Goal: Obtain resource: Download file/media

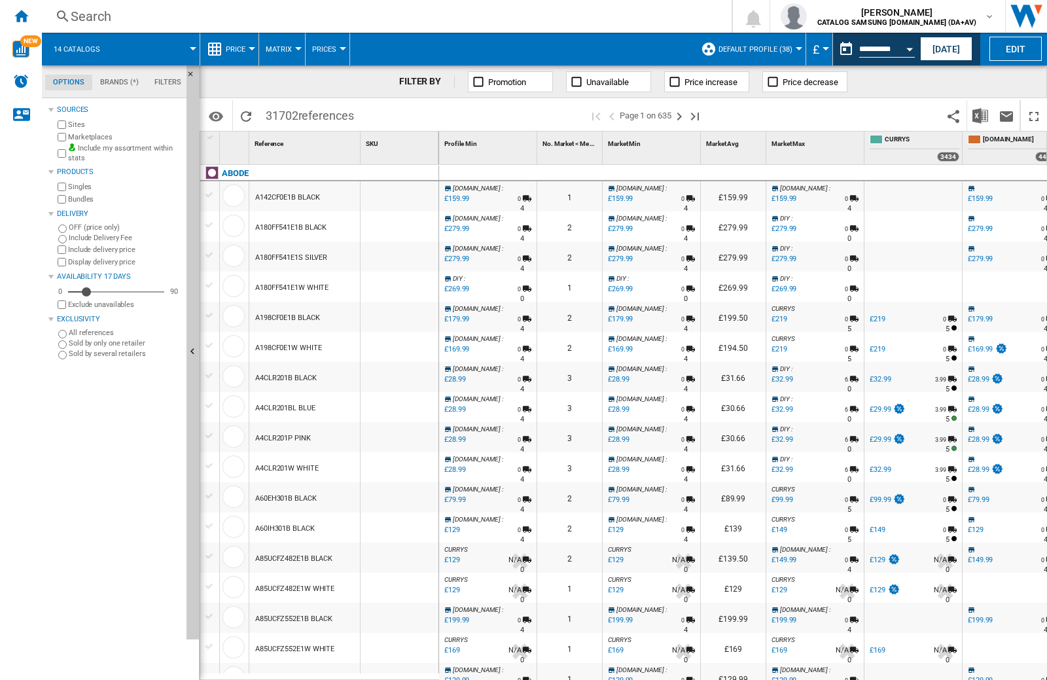
click at [120, 77] on md-tab-item "Brands (*)" at bounding box center [119, 83] width 54 height 16
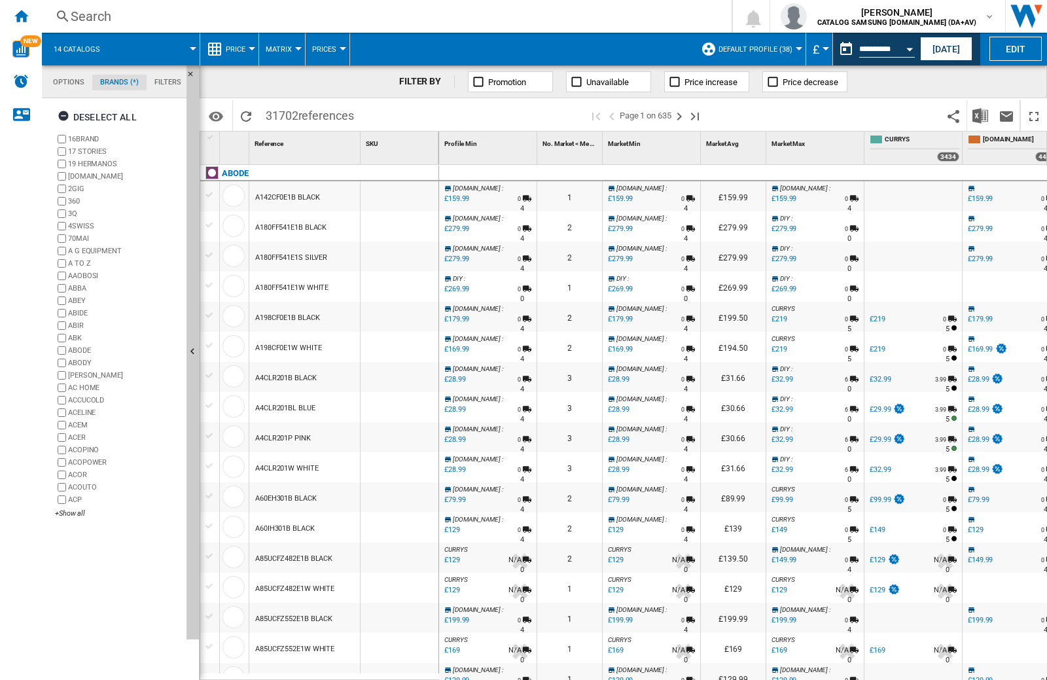
scroll to position [50, 0]
click at [77, 513] on div "+Show all" at bounding box center [118, 513] width 126 height 10
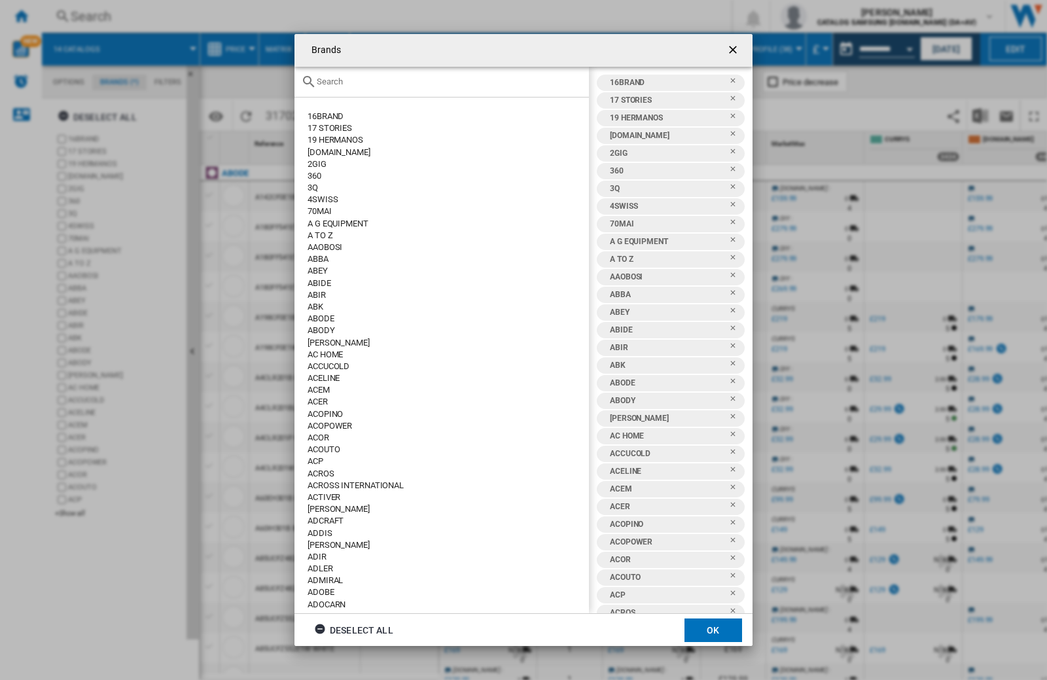
click at [730, 47] on ng-md-icon "getI18NText('BUTTONS.CLOSE_DIALOG')" at bounding box center [734, 51] width 16 height 16
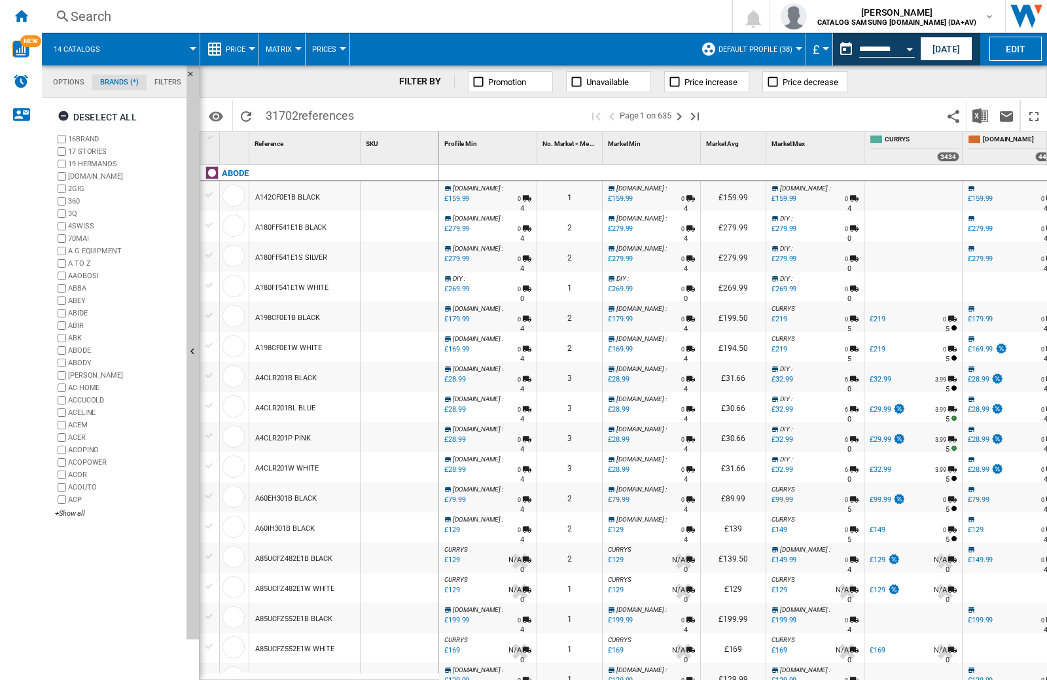
click at [175, 78] on md-tab-item "Filters" at bounding box center [168, 83] width 43 height 16
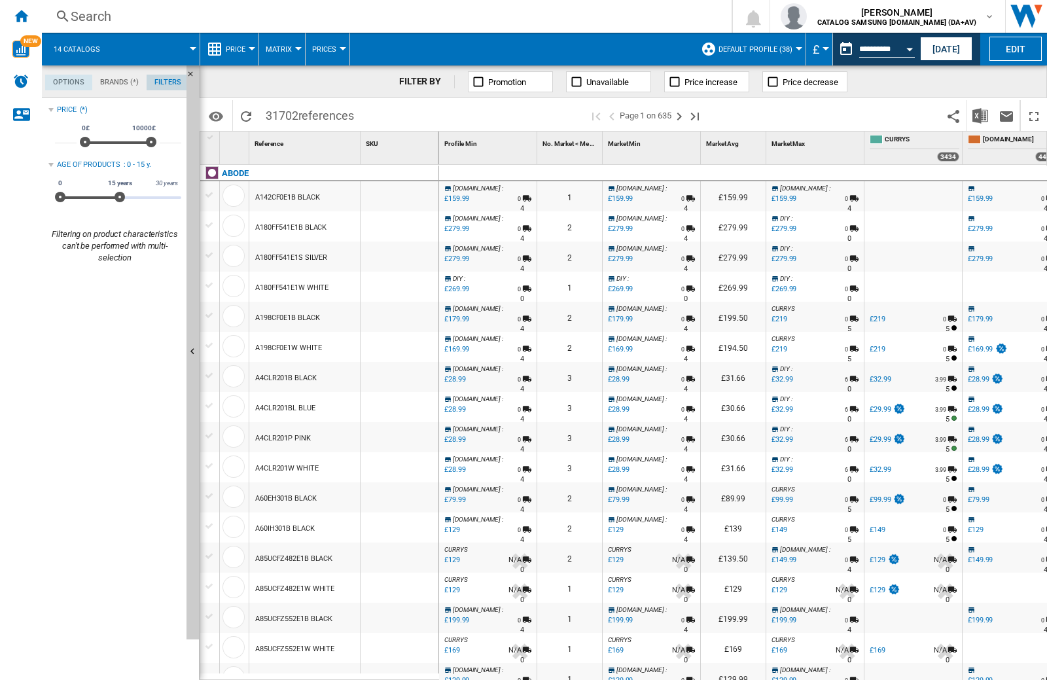
click at [60, 82] on md-tab-item "Options" at bounding box center [68, 83] width 47 height 16
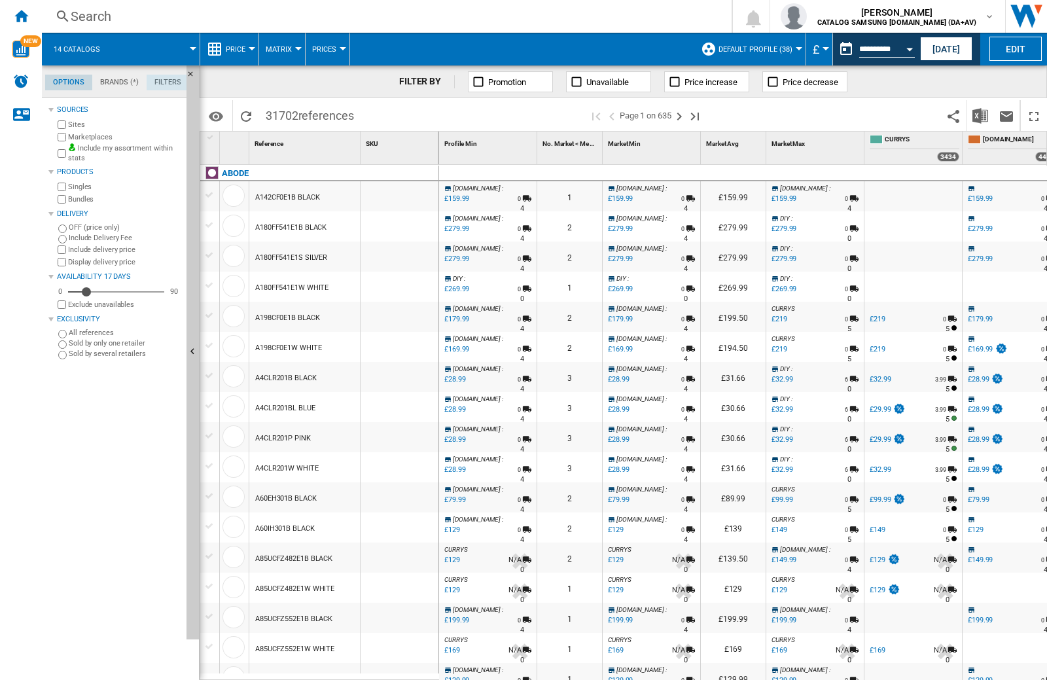
click at [117, 83] on md-tab-item "Brands (*)" at bounding box center [119, 83] width 54 height 16
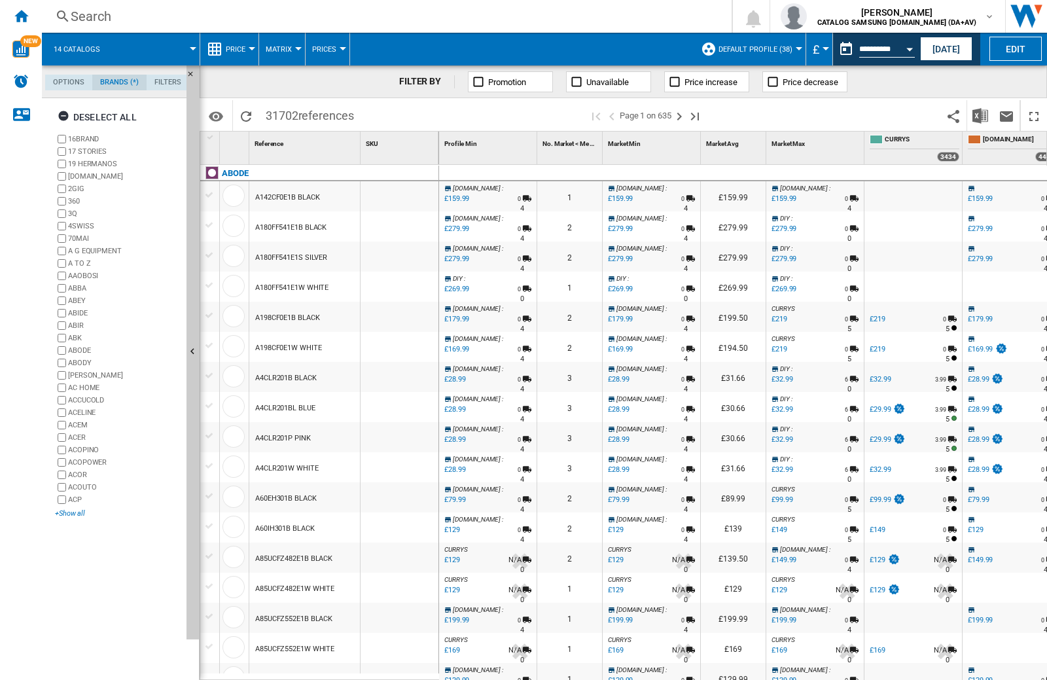
click at [75, 512] on div "+Show all" at bounding box center [118, 513] width 126 height 10
click at [72, 81] on md-tab-item "Options" at bounding box center [68, 83] width 47 height 16
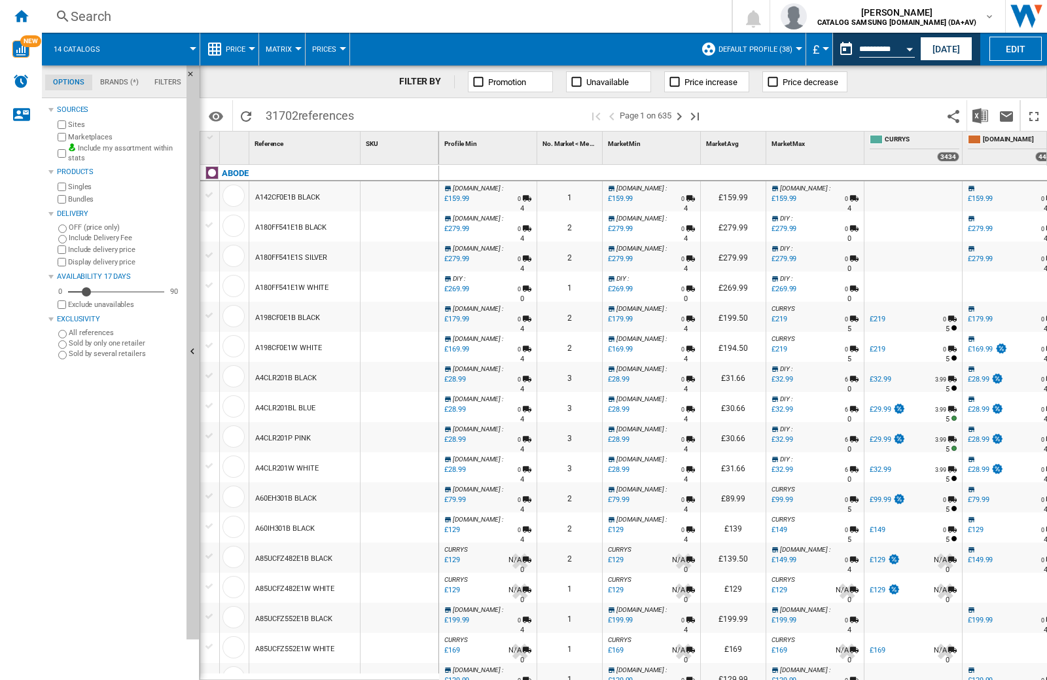
scroll to position [16, 0]
click at [907, 49] on div "Open calendar" at bounding box center [909, 49] width 7 height 3
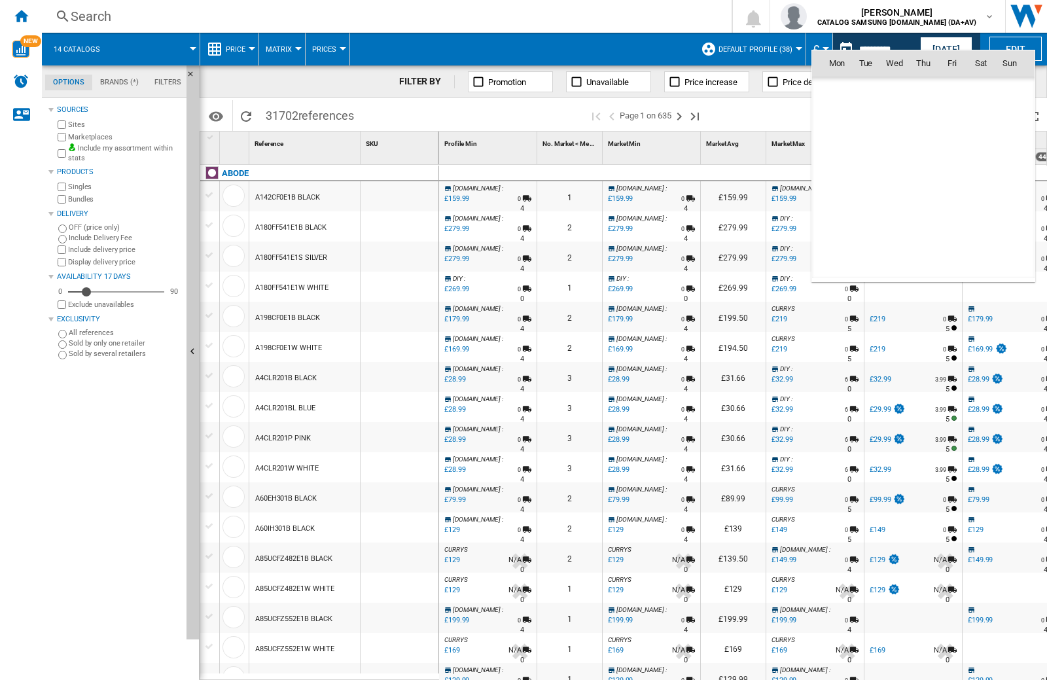
scroll to position [6240, 0]
click at [860, 94] on md-icon "October 2025" at bounding box center [862, 92] width 16 height 16
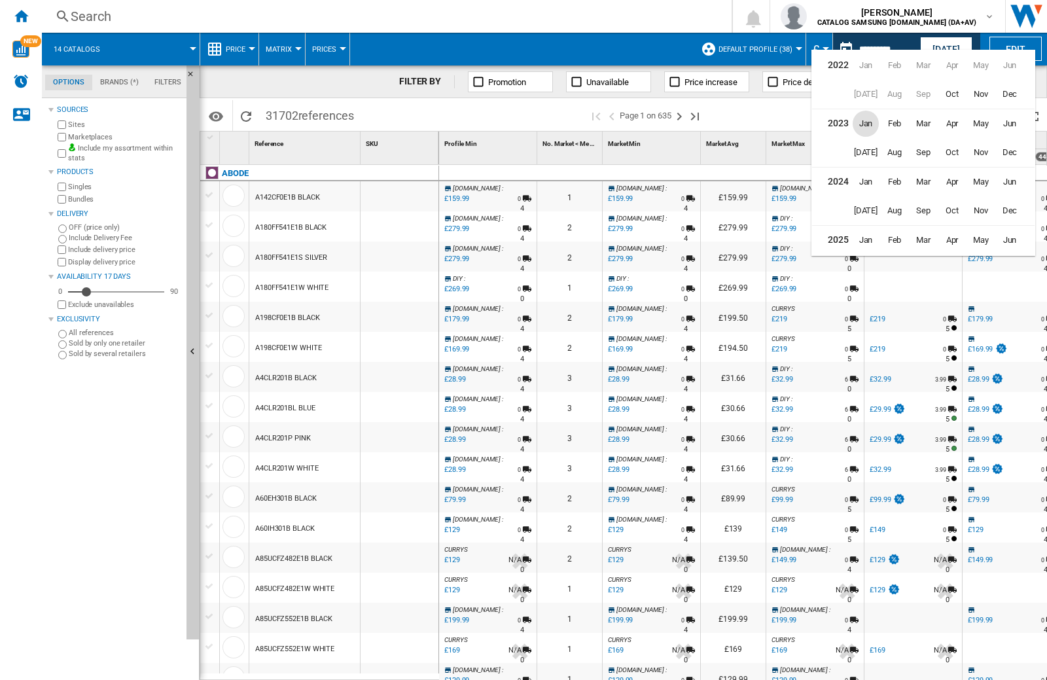
scroll to position [32, 0]
click at [922, 234] on span "Sep" at bounding box center [923, 237] width 26 height 26
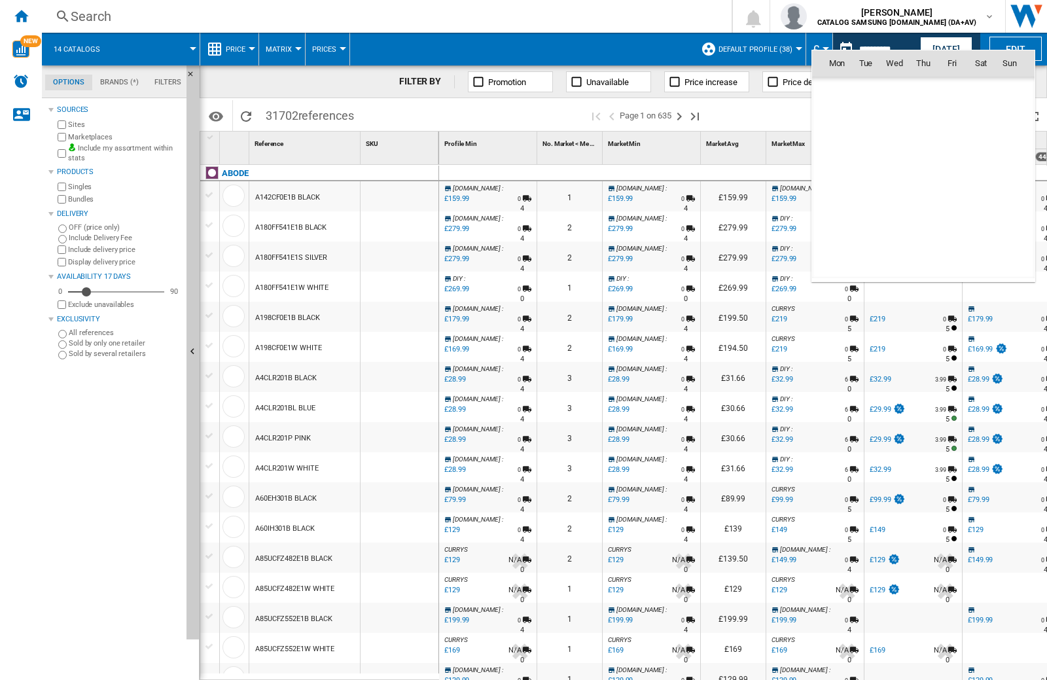
scroll to position [6067, 0]
click at [1008, 177] on span "21" at bounding box center [1009, 178] width 26 height 26
type input "**********"
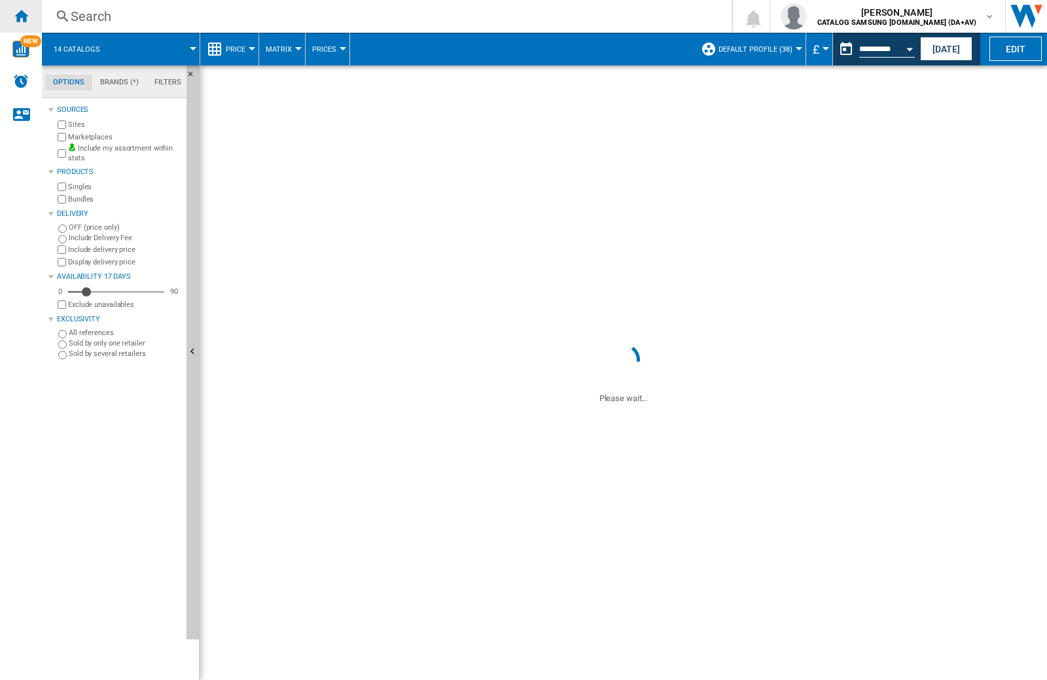
click at [26, 10] on ng-md-icon "Home" at bounding box center [21, 16] width 16 height 16
click at [17, 14] on ng-md-icon "Home" at bounding box center [21, 16] width 16 height 16
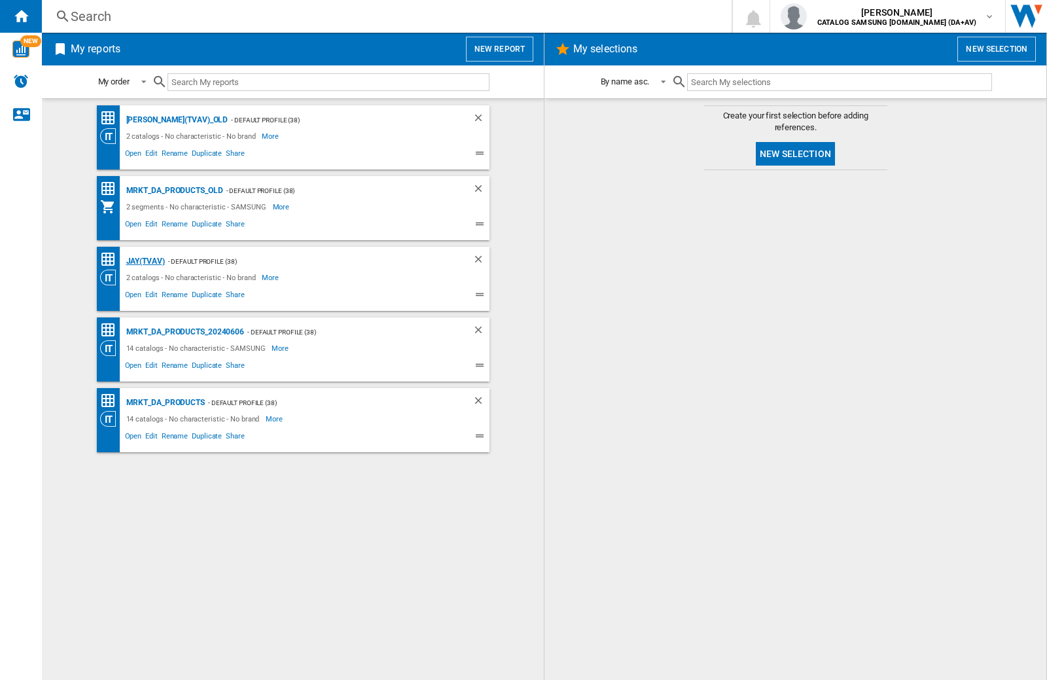
click at [152, 258] on div "JAY(TVAV)" at bounding box center [144, 261] width 42 height 16
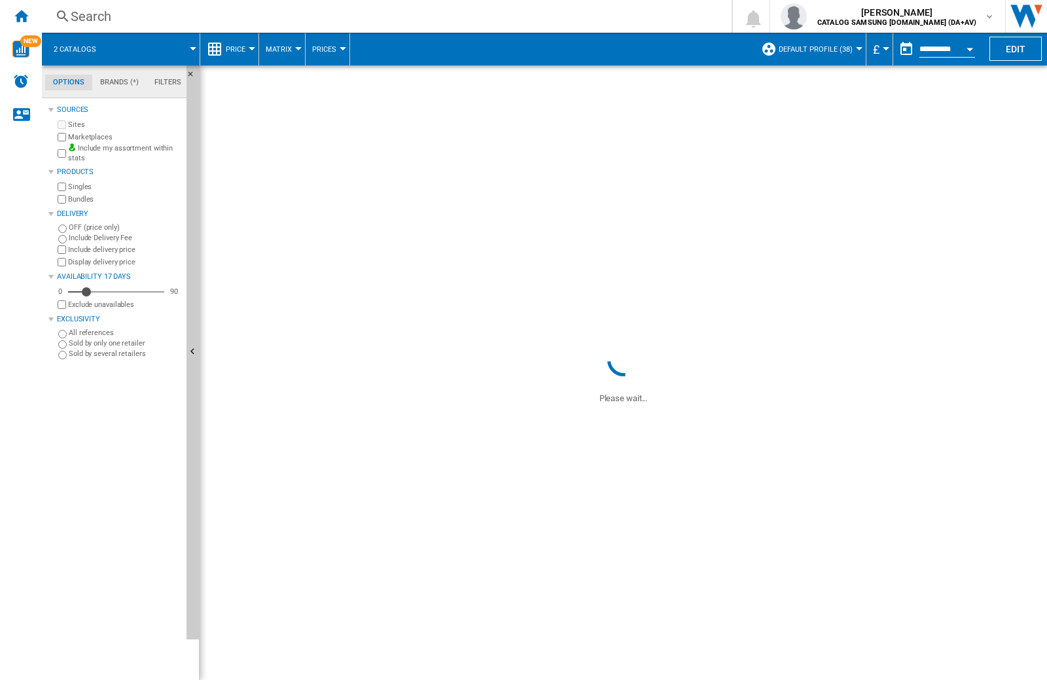
click at [963, 43] on button "Open calendar" at bounding box center [970, 47] width 24 height 24
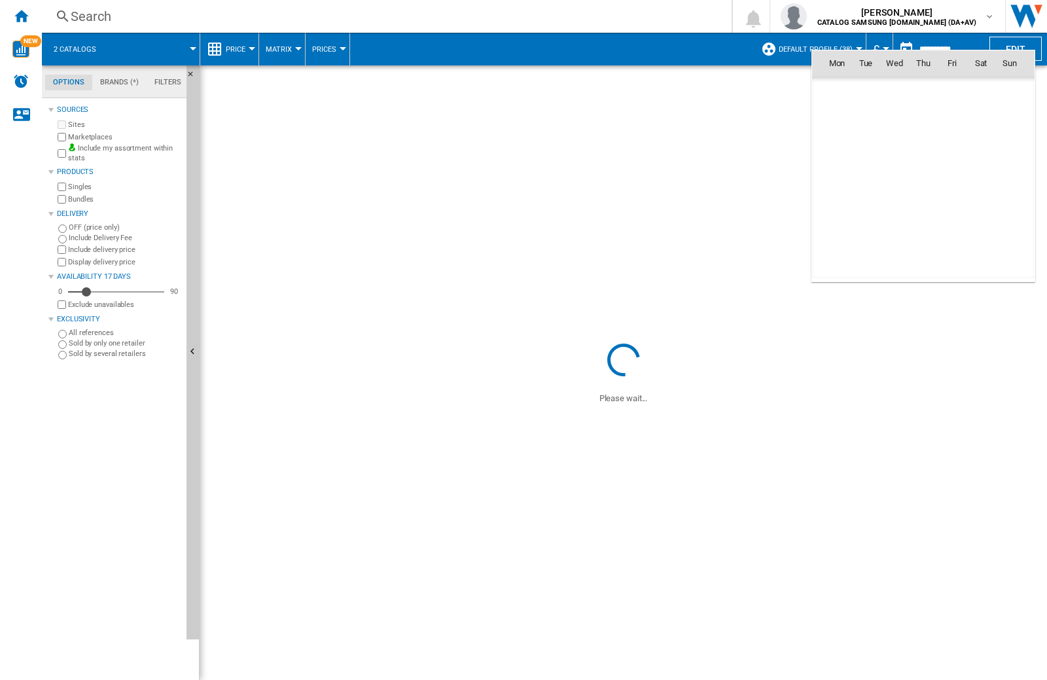
scroll to position [6240, 0]
click at [861, 92] on md-icon "October 2025" at bounding box center [862, 92] width 16 height 16
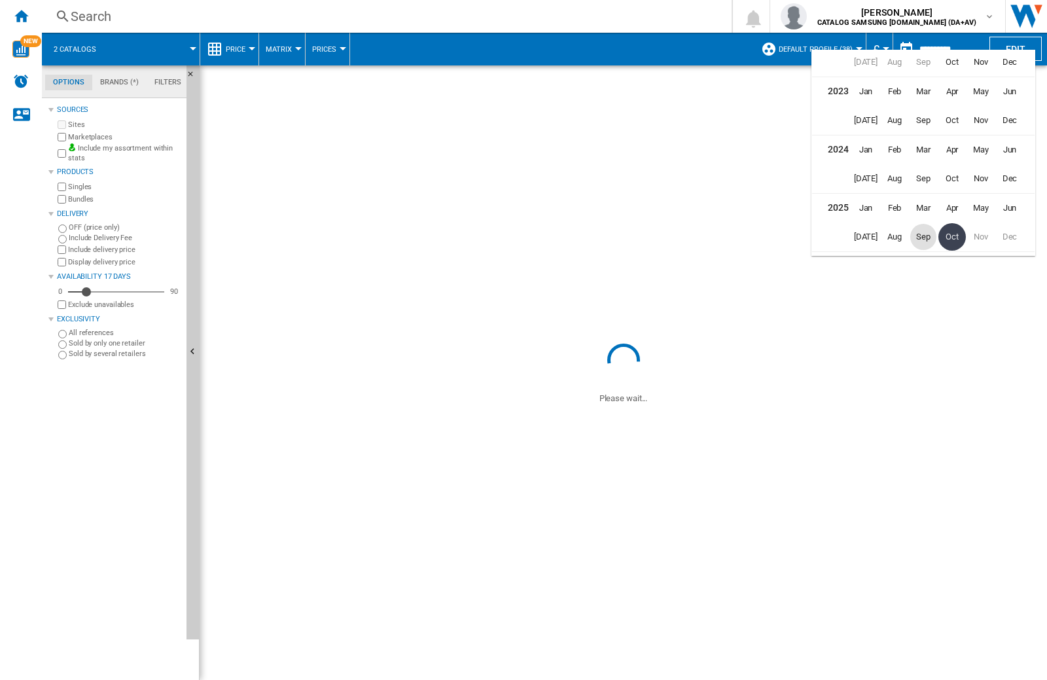
click at [925, 232] on span "Sep" at bounding box center [923, 237] width 26 height 26
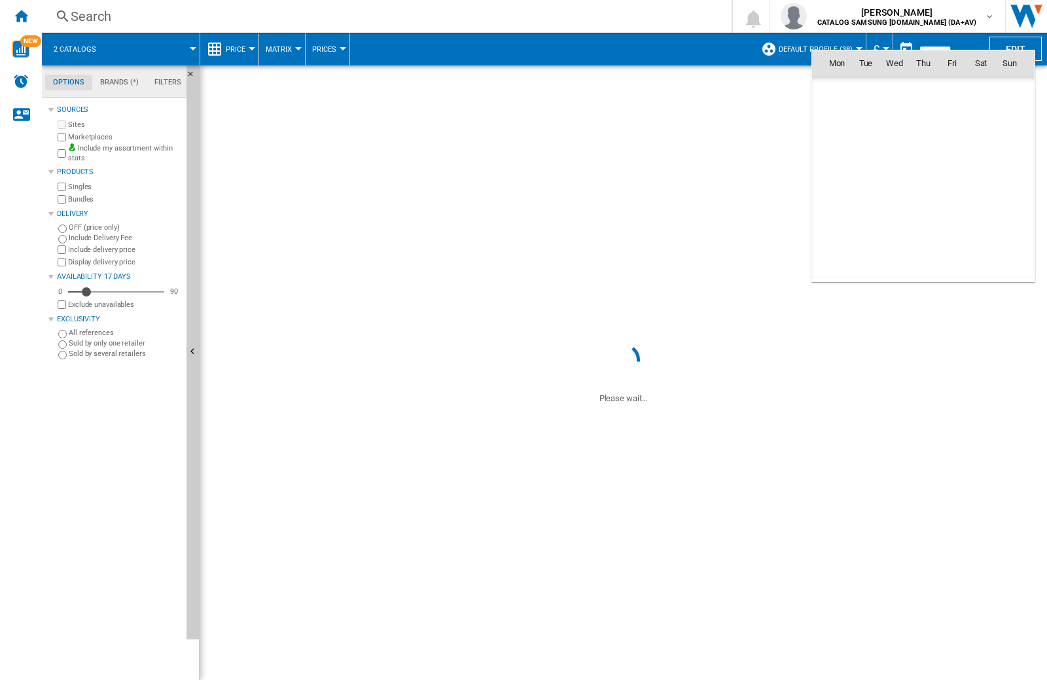
scroll to position [6067, 0]
click at [1010, 176] on span "21" at bounding box center [1009, 178] width 26 height 26
type input "**********"
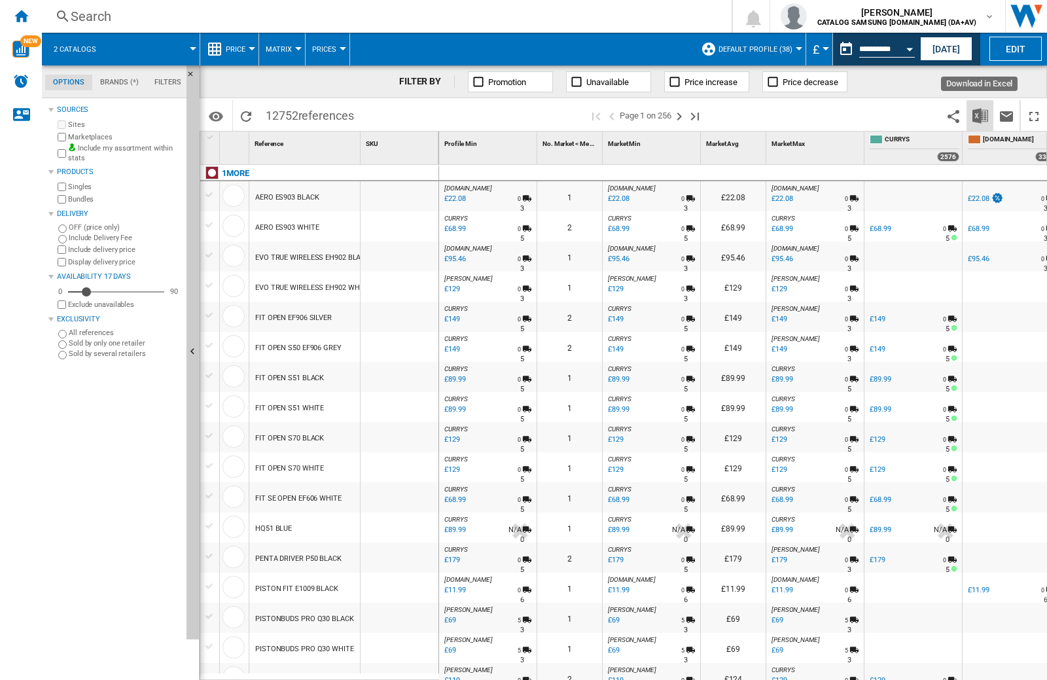
click at [982, 113] on img "Download in Excel" at bounding box center [980, 116] width 16 height 16
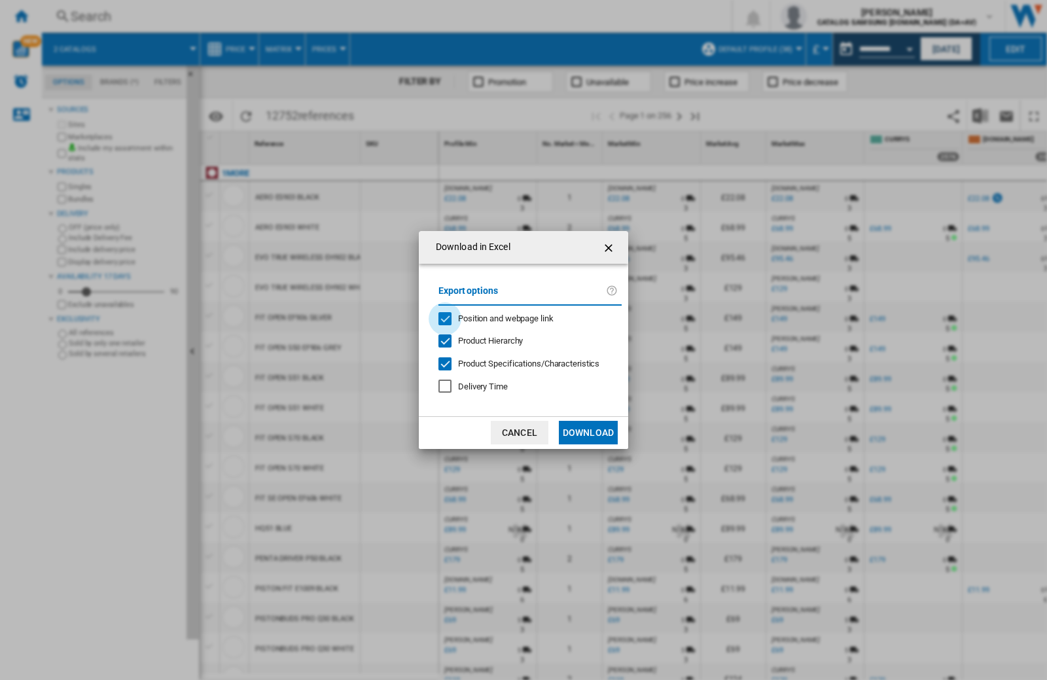
click at [445, 314] on div "Position and webpage link" at bounding box center [444, 318] width 13 height 13
click at [589, 432] on button "Download" at bounding box center [588, 433] width 59 height 24
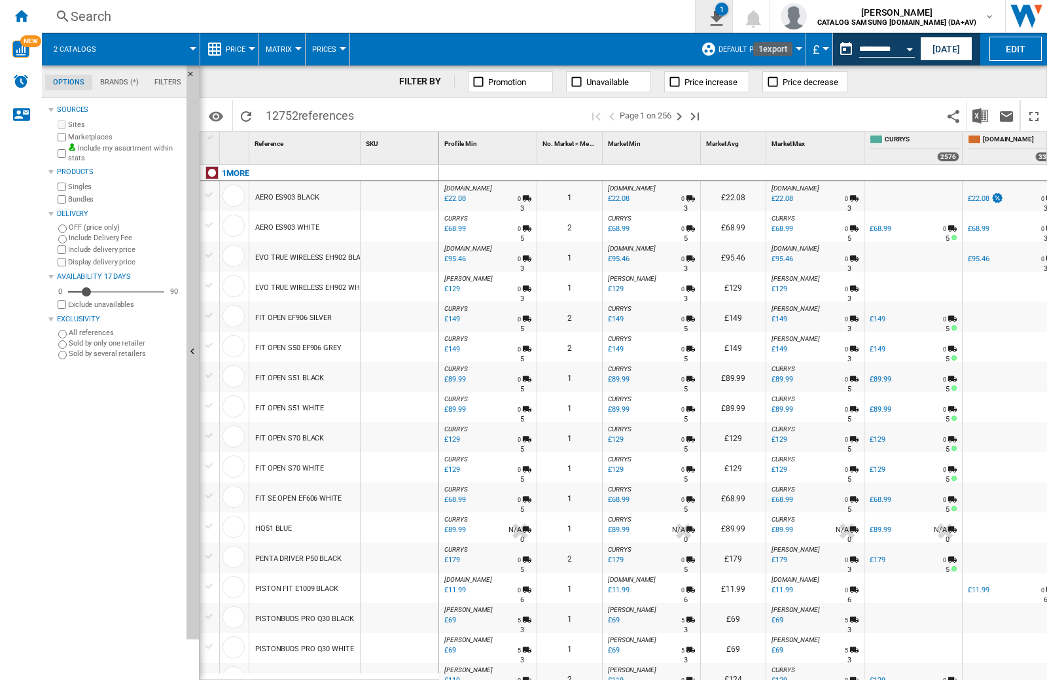
click at [721, 20] on ng-md-icon "1\a export" at bounding box center [714, 17] width 16 height 16
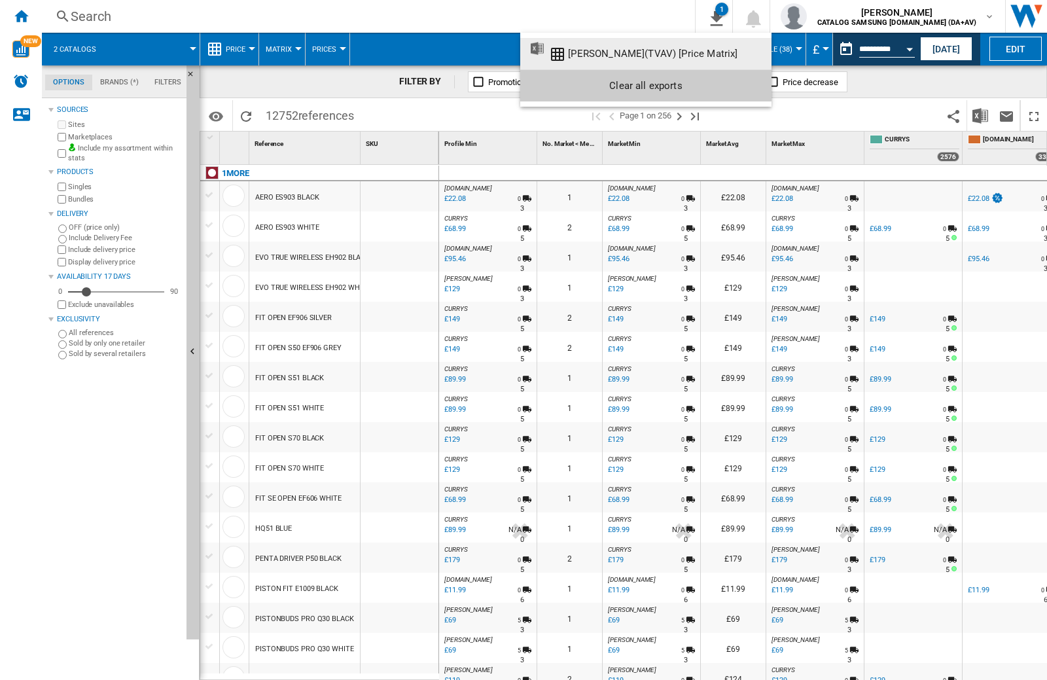
click at [600, 54] on div "[PERSON_NAME](TVAV) [Price Matrix]" at bounding box center [652, 54] width 169 height 12
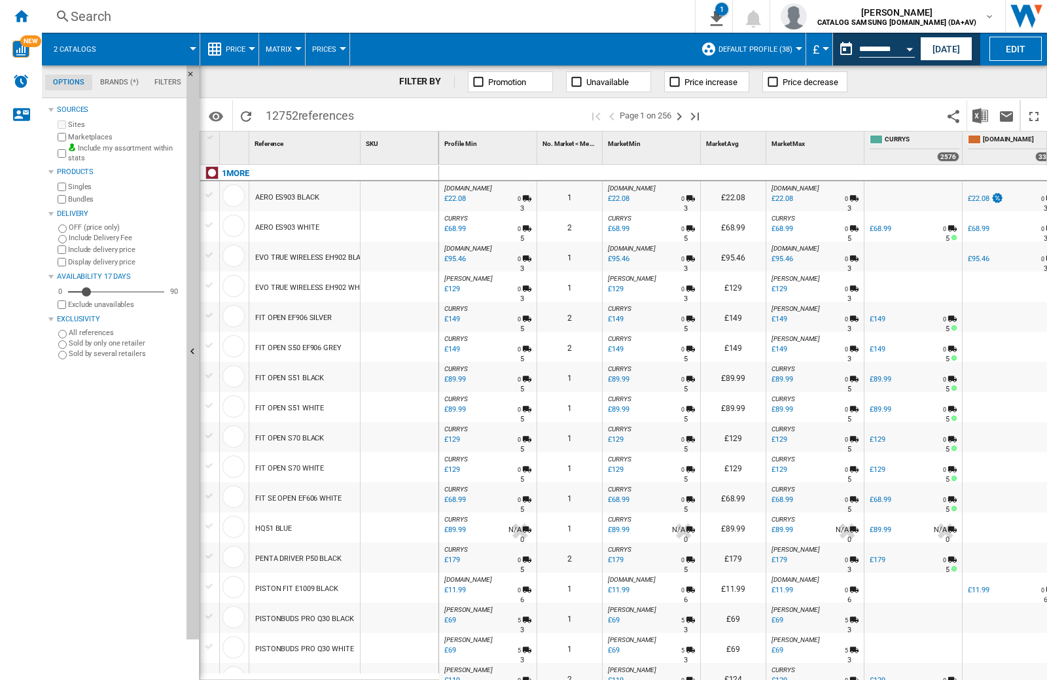
click at [913, 43] on button "Open calendar" at bounding box center [909, 47] width 24 height 24
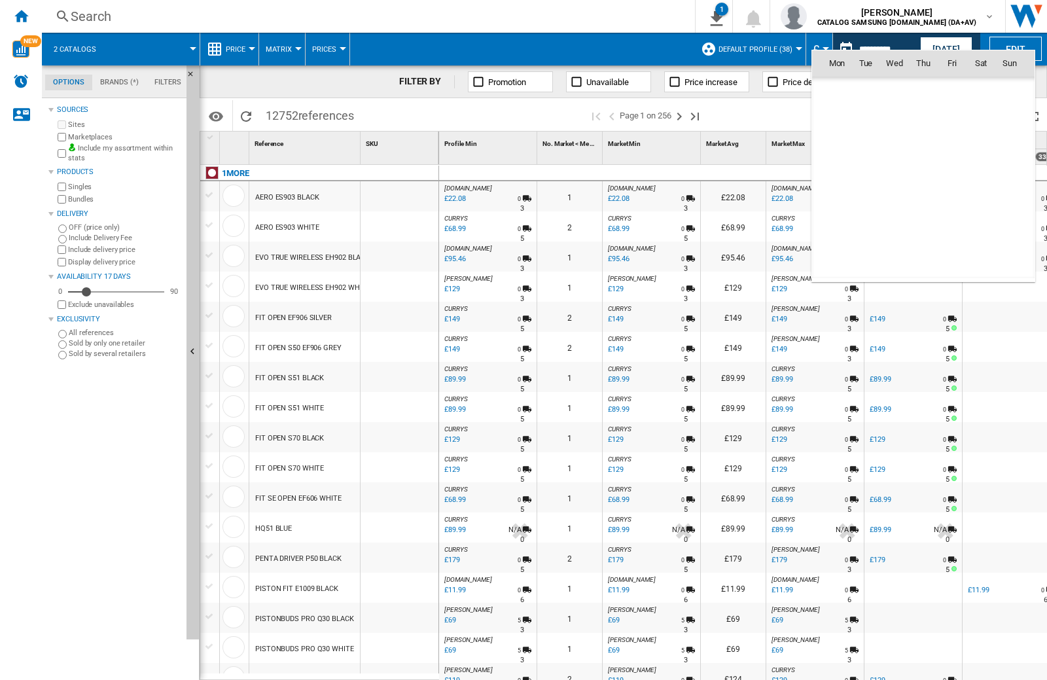
scroll to position [6067, 0]
click at [863, 90] on md-icon "September 2025" at bounding box center [862, 92] width 16 height 16
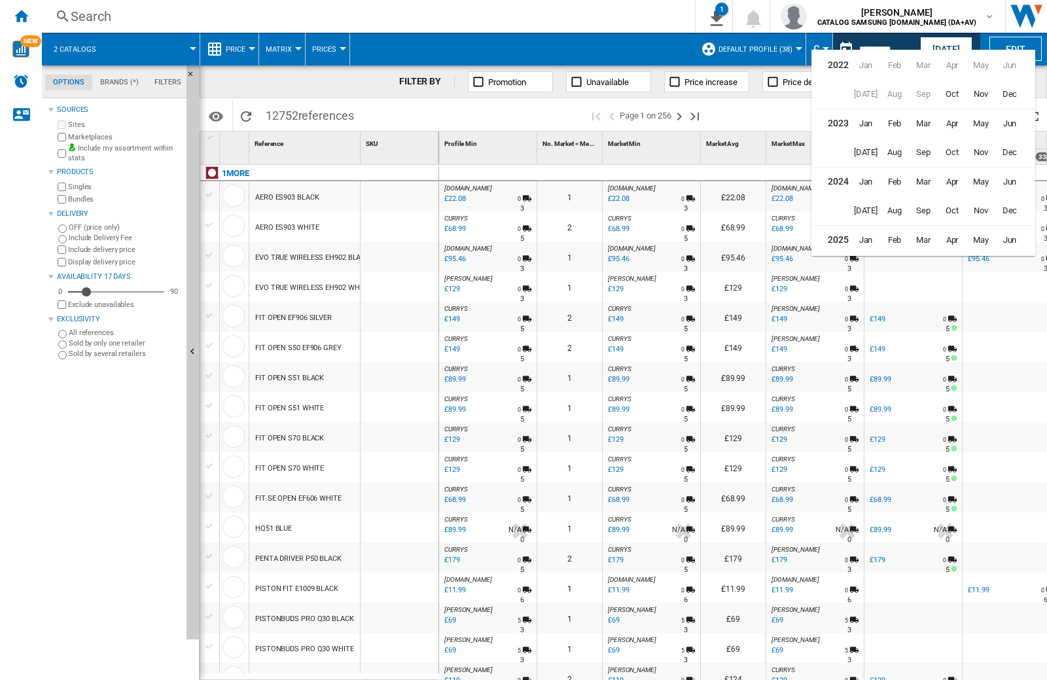
scroll to position [32, 0]
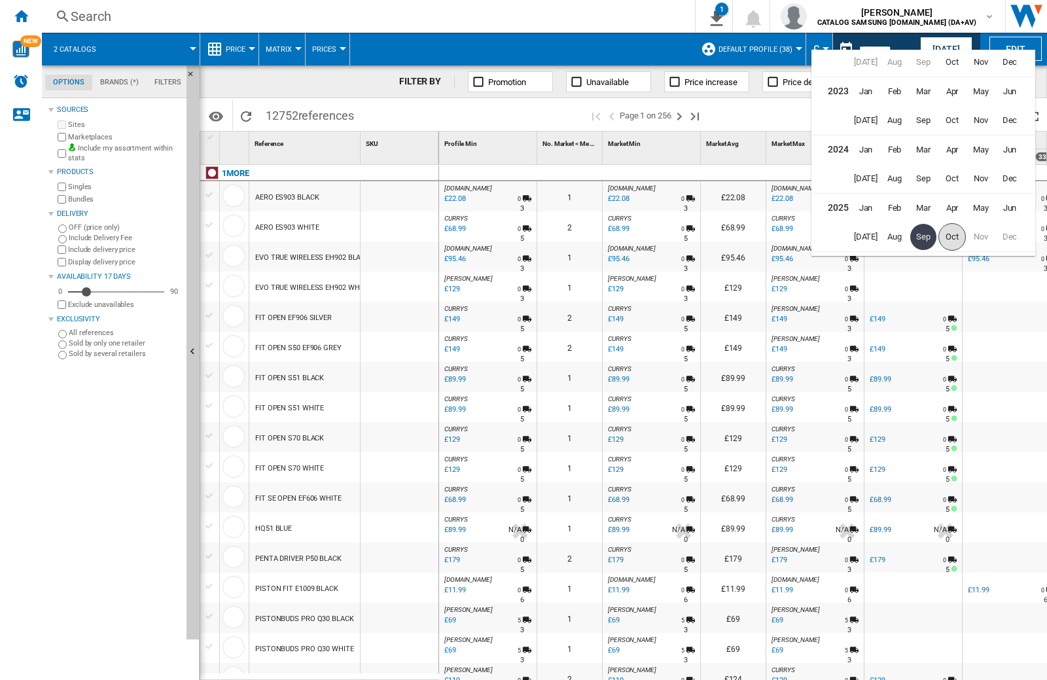
click at [956, 237] on span "Oct" at bounding box center [951, 236] width 27 height 27
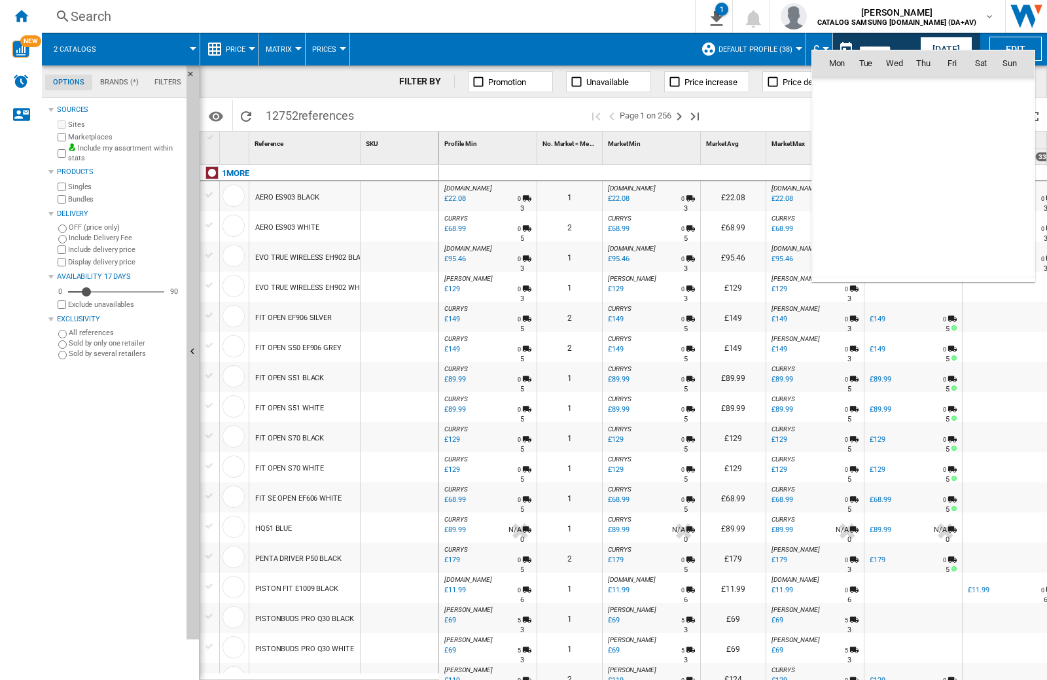
scroll to position [6240, 0]
click at [866, 148] on span "7" at bounding box center [865, 148] width 27 height 27
type input "**********"
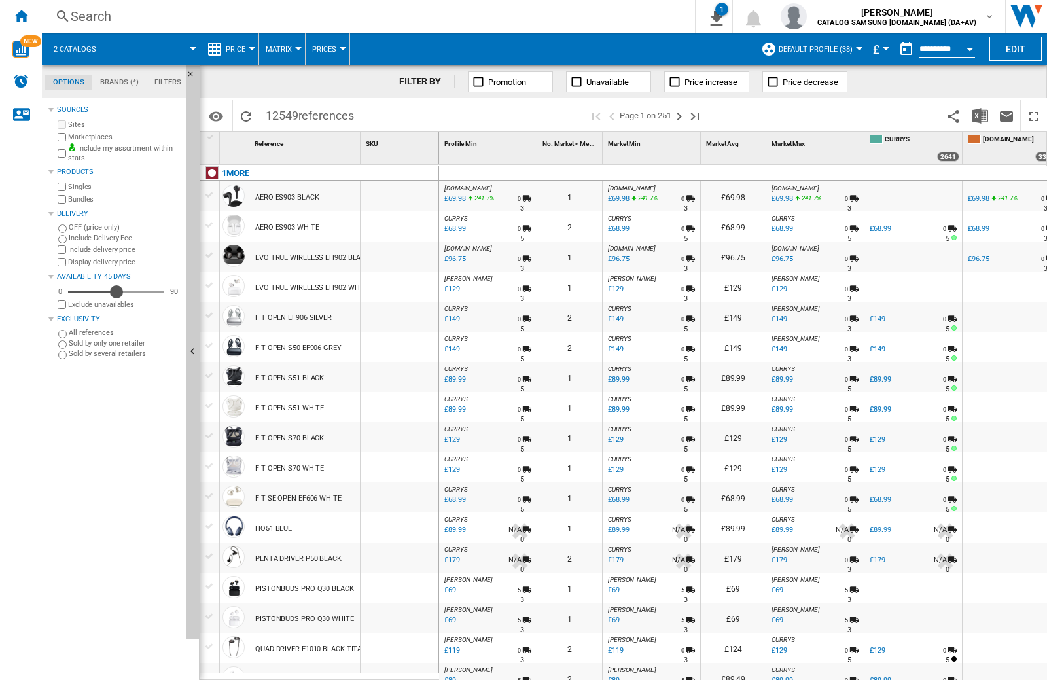
drag, startPoint x: 85, startPoint y: 294, endPoint x: 116, endPoint y: 292, distance: 31.4
click at [116, 292] on div "Availability" at bounding box center [116, 291] width 13 height 13
click at [721, 22] on ng-md-icon "1\a export" at bounding box center [714, 17] width 16 height 16
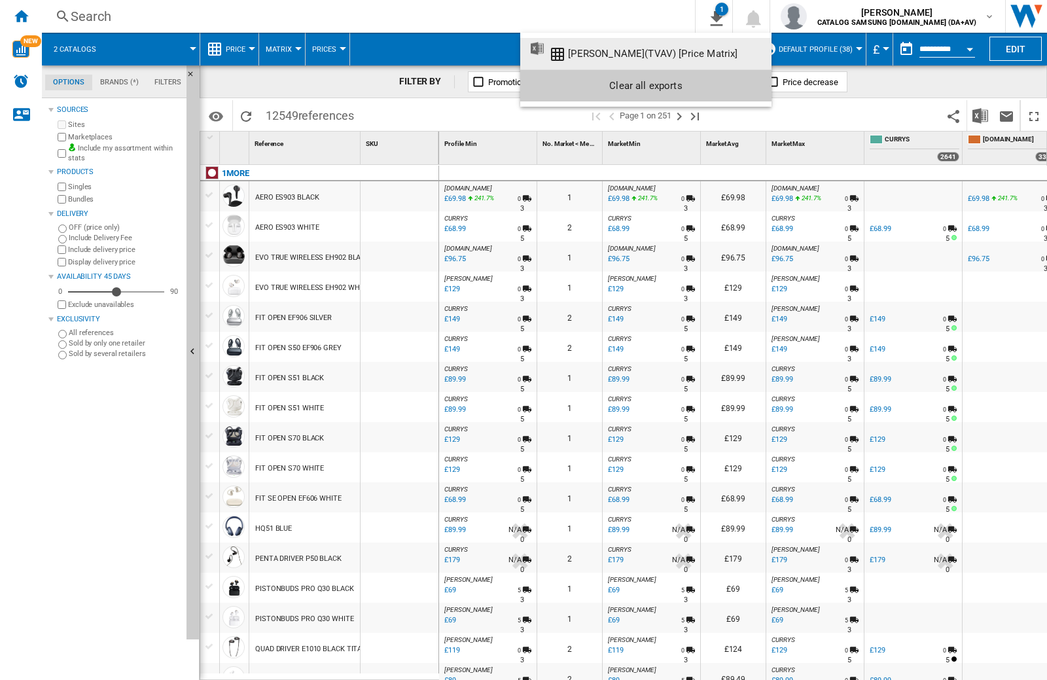
click at [758, 14] on md-backdrop at bounding box center [523, 340] width 1047 height 680
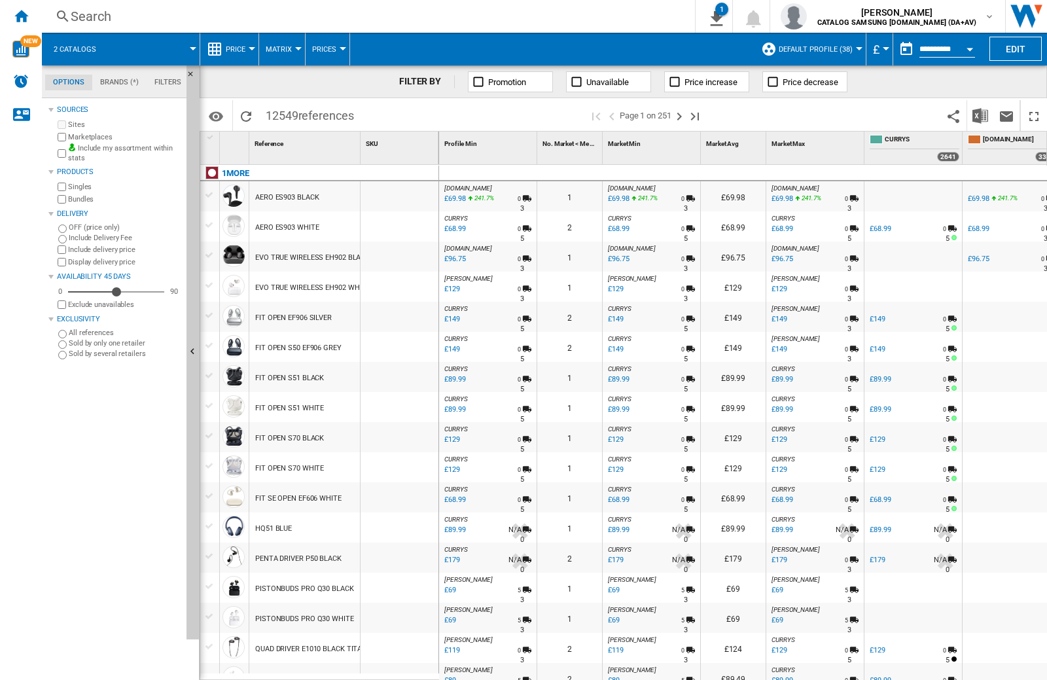
click at [661, 9] on div "Search" at bounding box center [366, 16] width 590 height 18
click at [978, 117] on img "Download in Excel" at bounding box center [980, 116] width 16 height 16
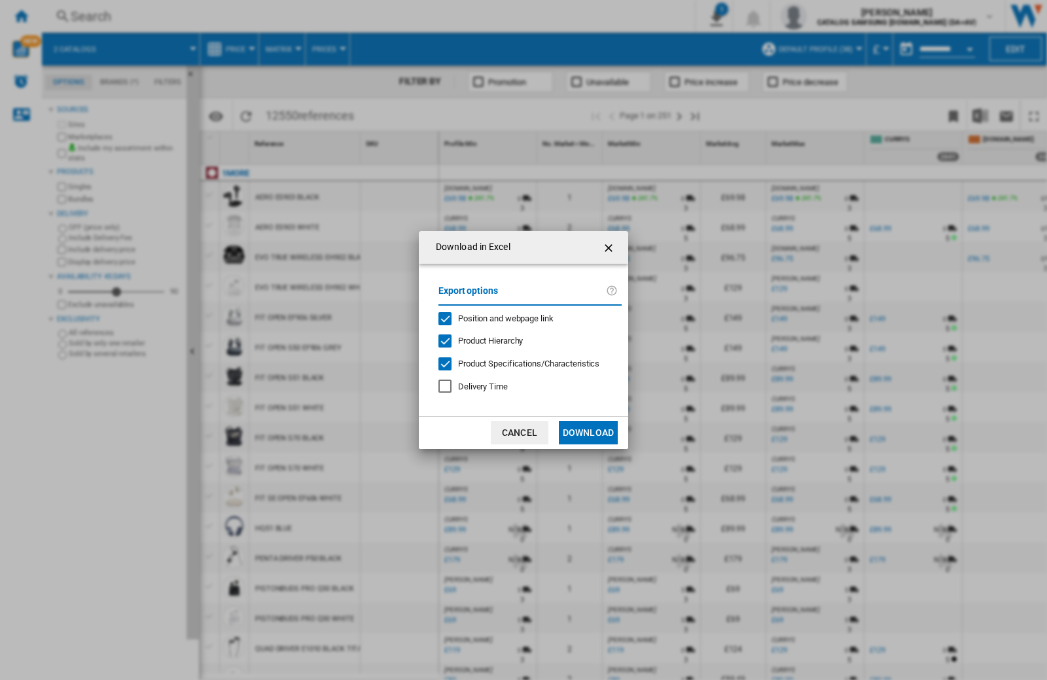
click at [516, 317] on span "Position and webpage link" at bounding box center [505, 318] width 95 height 10
click at [601, 432] on button "Download" at bounding box center [588, 433] width 59 height 24
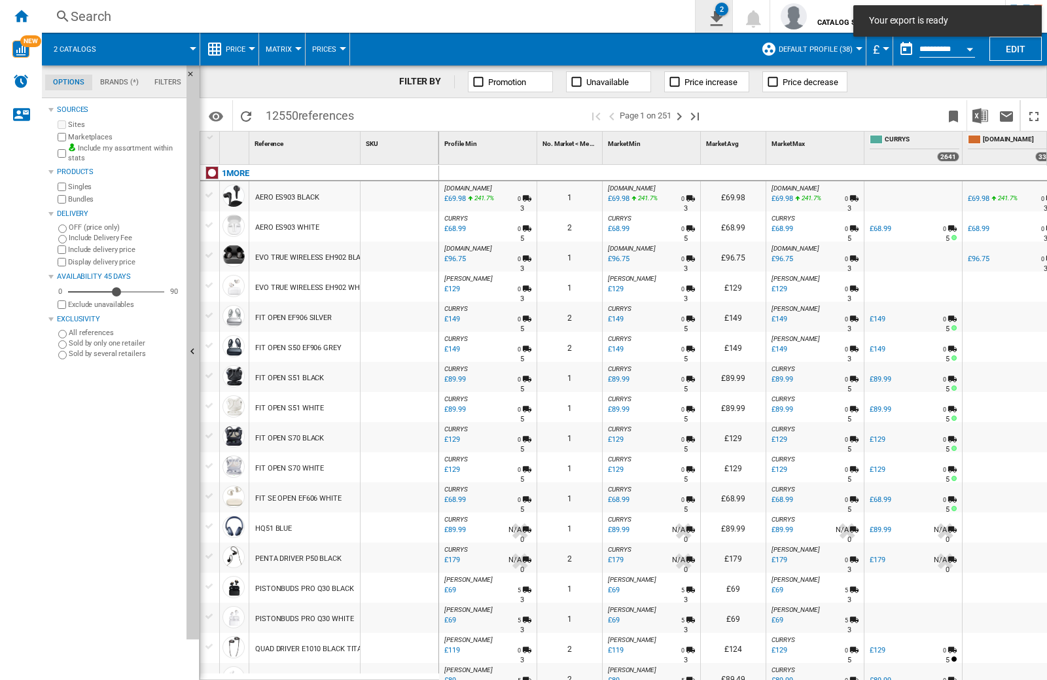
click at [721, 14] on ng-md-icon "2\a exports" at bounding box center [714, 17] width 16 height 16
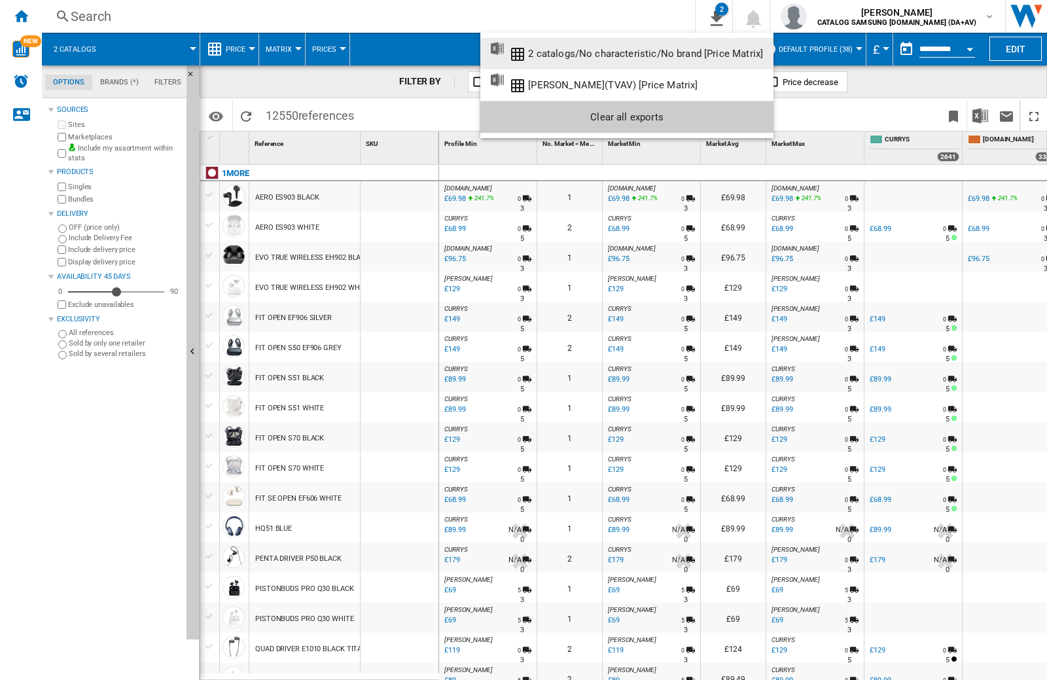
click at [614, 51] on div "2 catalogs/No characteristic/No brand [Price Matrix]" at bounding box center [645, 54] width 235 height 12
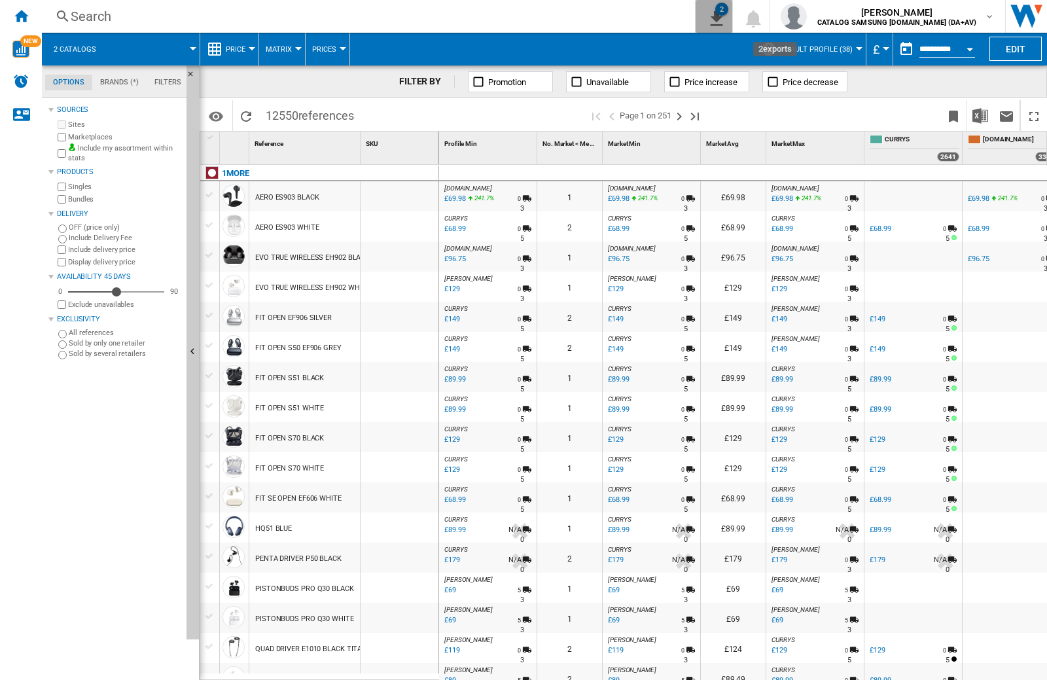
click at [721, 17] on ng-md-icon "2\a exports" at bounding box center [714, 17] width 16 height 16
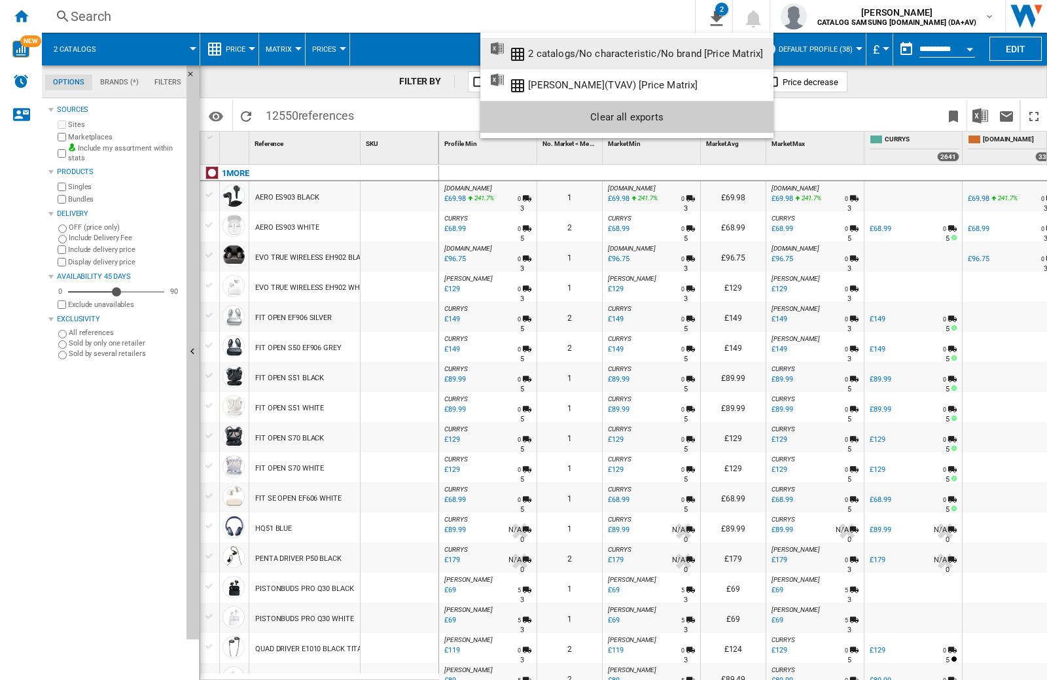
click at [676, 58] on div "2 catalogs/No characteristic/No brand [Price Matrix]" at bounding box center [645, 54] width 235 height 12
